Goal: Task Accomplishment & Management: Use online tool/utility

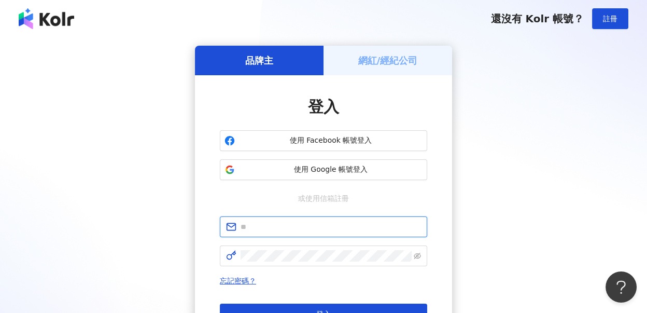
click at [274, 225] on input "text" at bounding box center [331, 226] width 180 height 11
type input "**********"
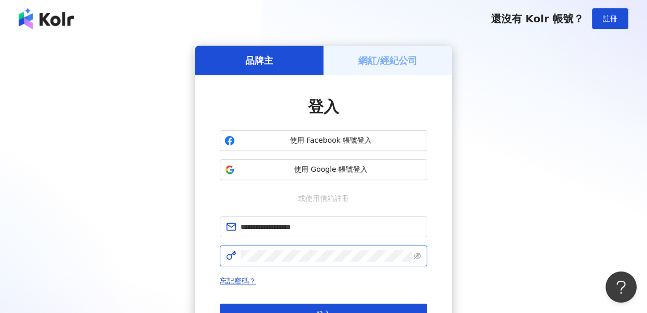
click button "登入" at bounding box center [323, 313] width 207 height 21
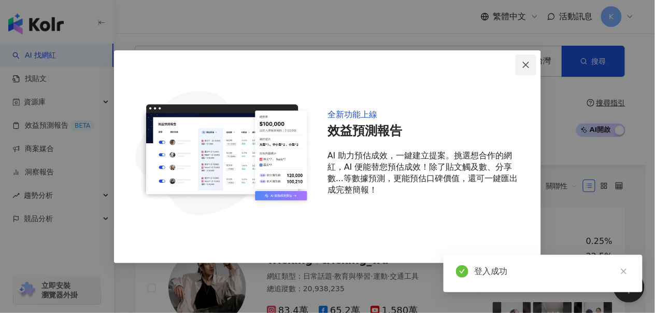
click at [521, 65] on span "Close" at bounding box center [526, 65] width 21 height 8
